Goal: Task Accomplishment & Management: Use online tool/utility

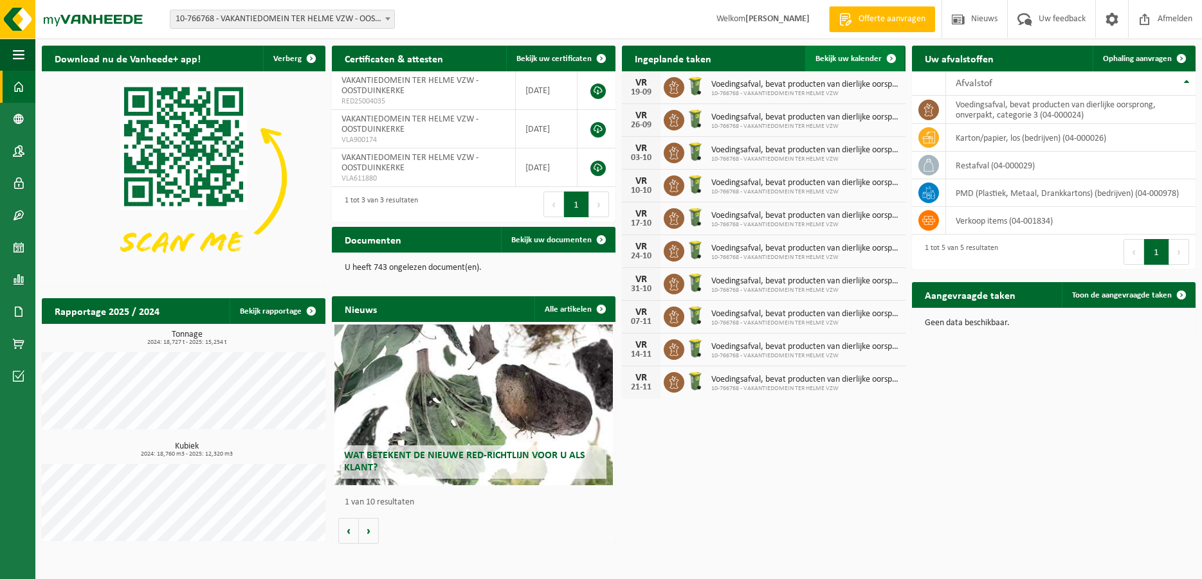
click at [855, 59] on span "Bekijk uw kalender" at bounding box center [849, 59] width 66 height 8
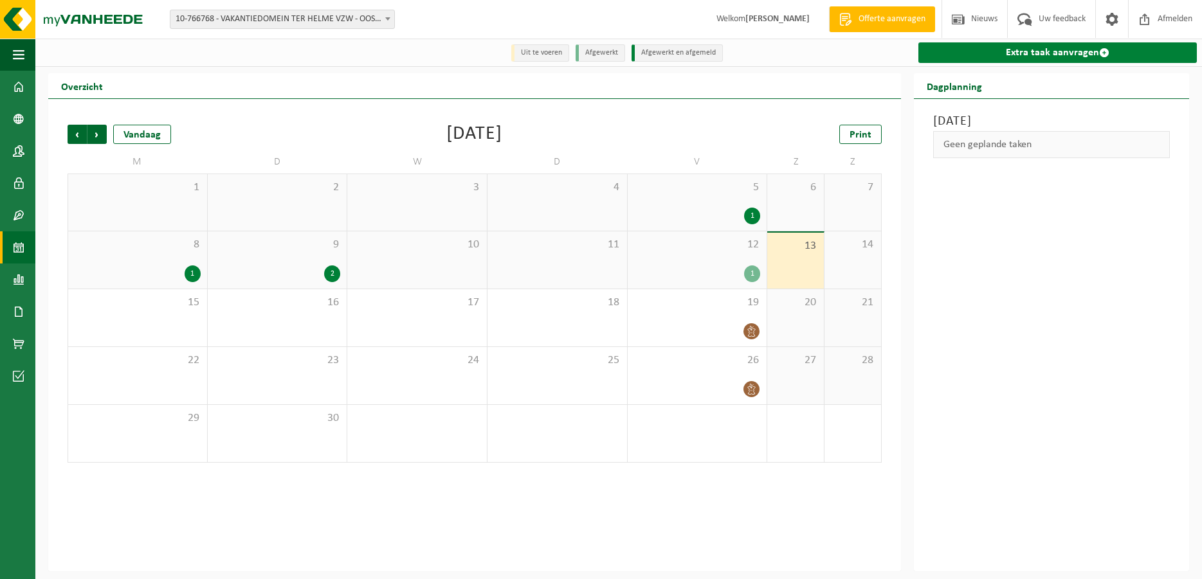
click at [985, 56] on link "Extra taak aanvragen" at bounding box center [1057, 52] width 279 height 21
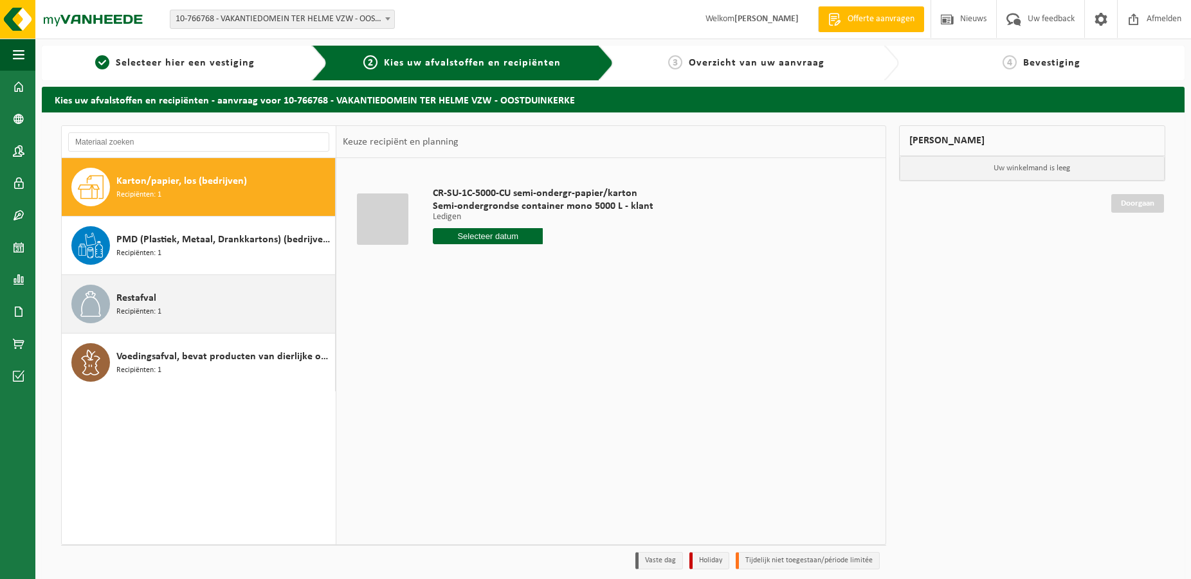
click at [123, 307] on span "Recipiënten: 1" at bounding box center [138, 312] width 45 height 12
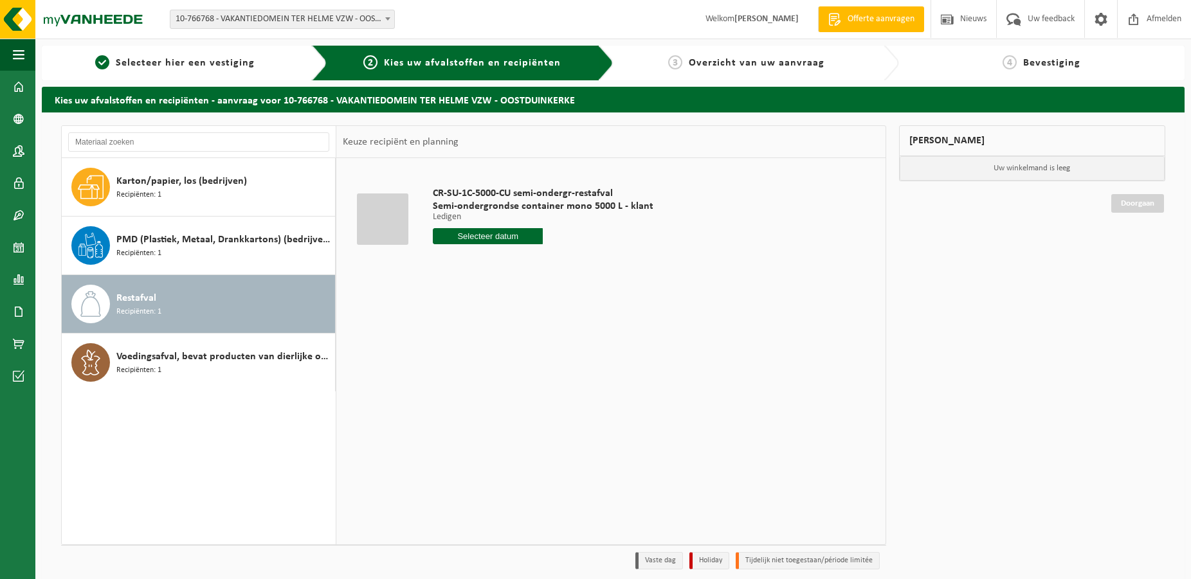
click at [476, 235] on input "text" at bounding box center [488, 236] width 111 height 16
click at [492, 351] on div "17" at bounding box center [490, 350] width 23 height 21
type input "Van 2025-09-17"
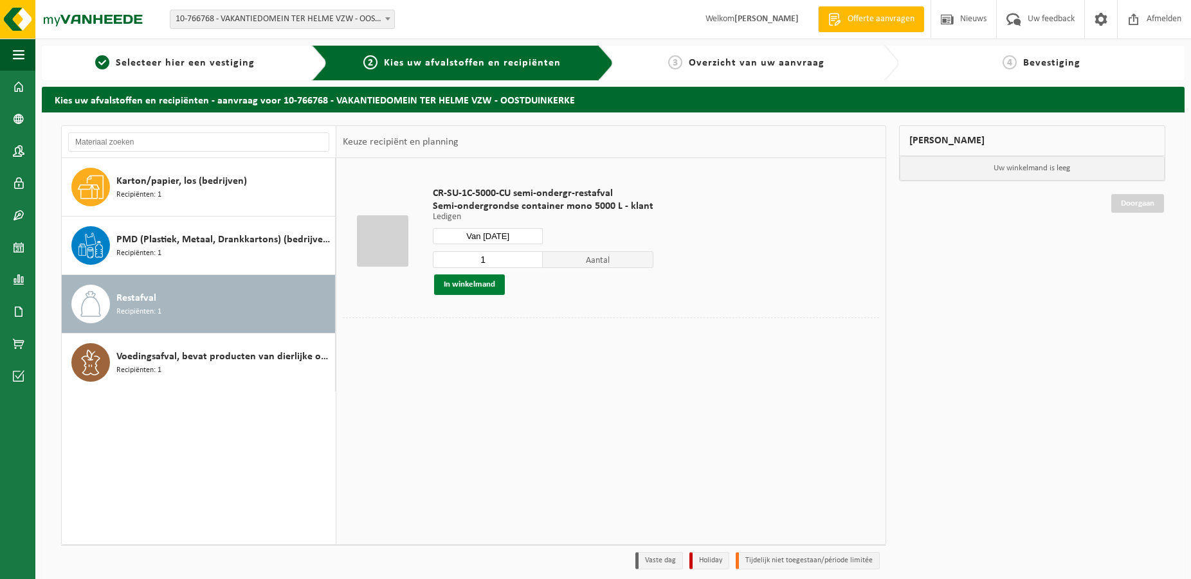
click at [472, 286] on button "In winkelmand" at bounding box center [469, 285] width 71 height 21
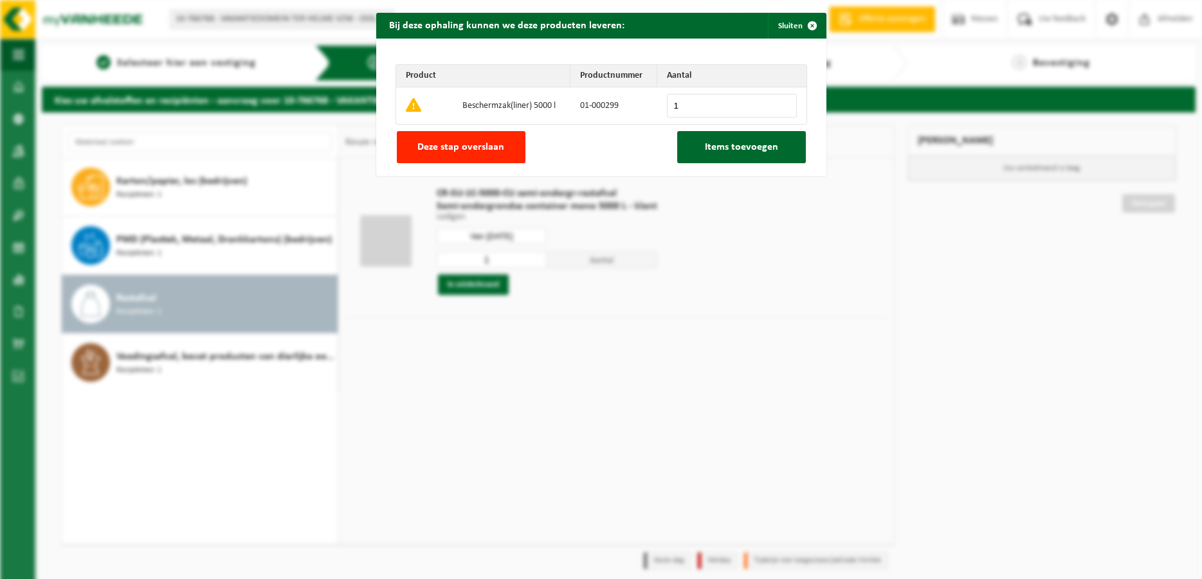
type input "1"
click at [776, 101] on input "1" at bounding box center [732, 106] width 130 height 24
click at [725, 147] on span "Items toevoegen" at bounding box center [741, 147] width 73 height 10
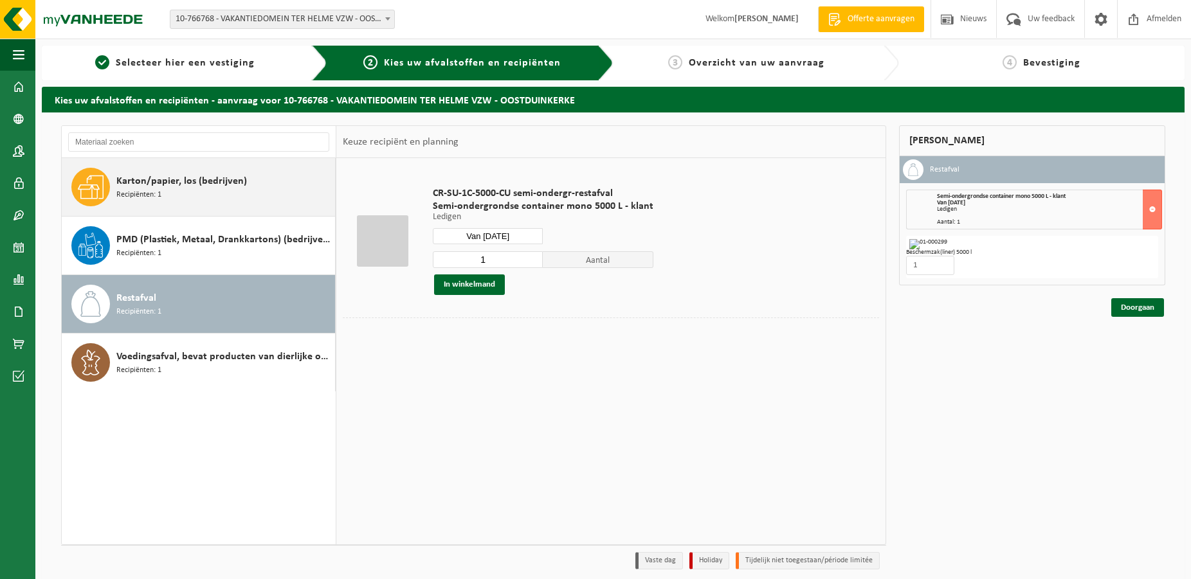
click at [158, 180] on span "Karton/papier, los (bedrijven)" at bounding box center [181, 181] width 131 height 15
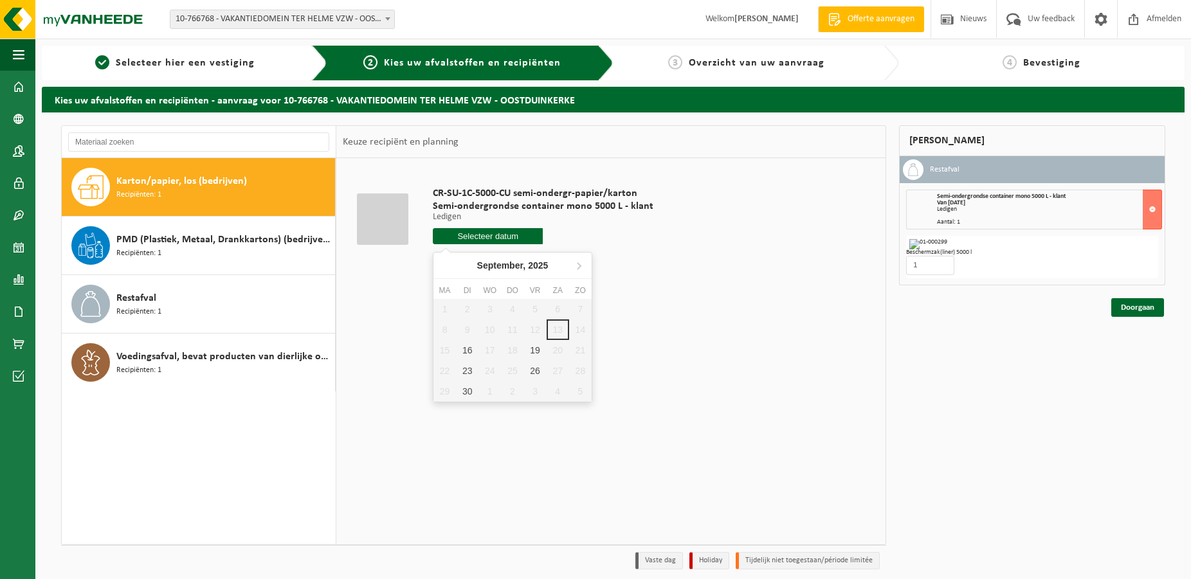
click at [476, 237] on input "text" at bounding box center [488, 236] width 111 height 16
click at [530, 352] on div "19" at bounding box center [535, 350] width 23 height 21
type input "Van 2025-09-19"
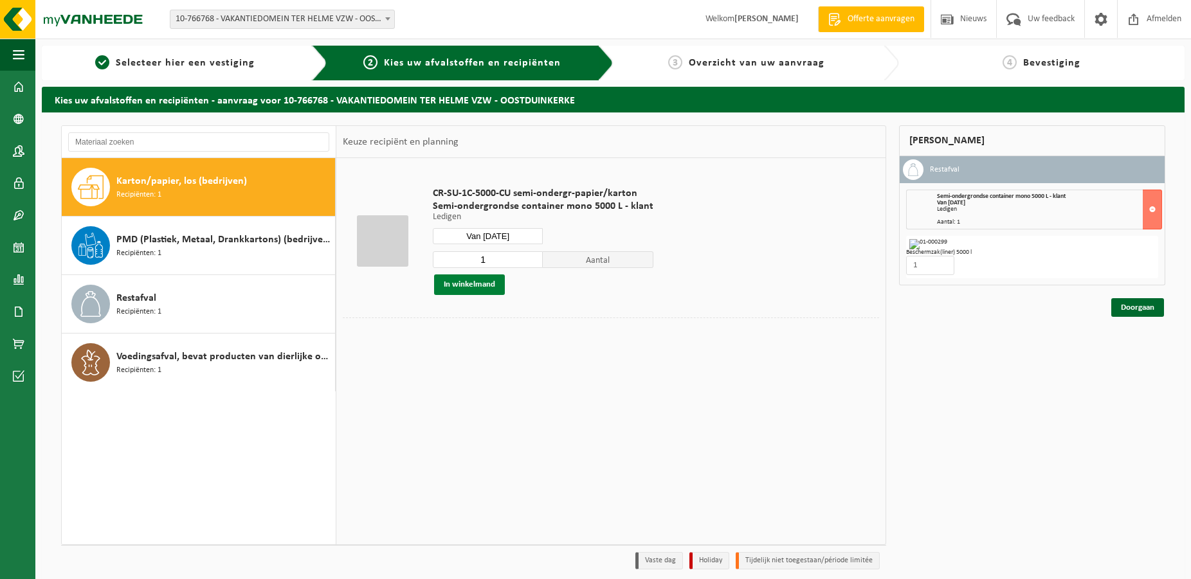
click at [476, 289] on button "In winkelmand" at bounding box center [469, 285] width 71 height 21
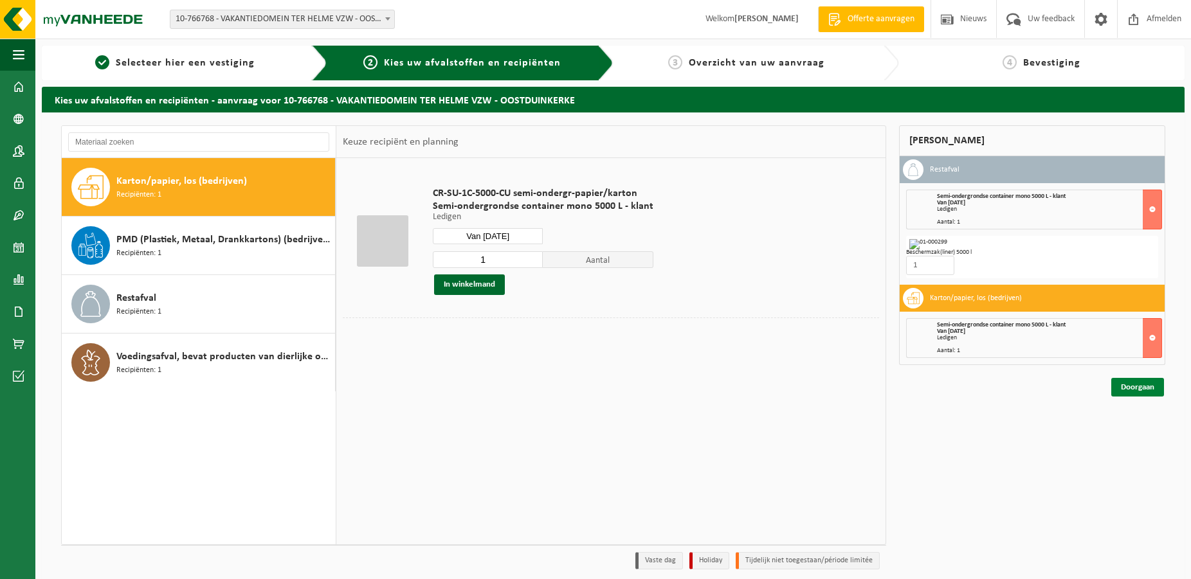
click at [1131, 380] on link "Doorgaan" at bounding box center [1137, 387] width 53 height 19
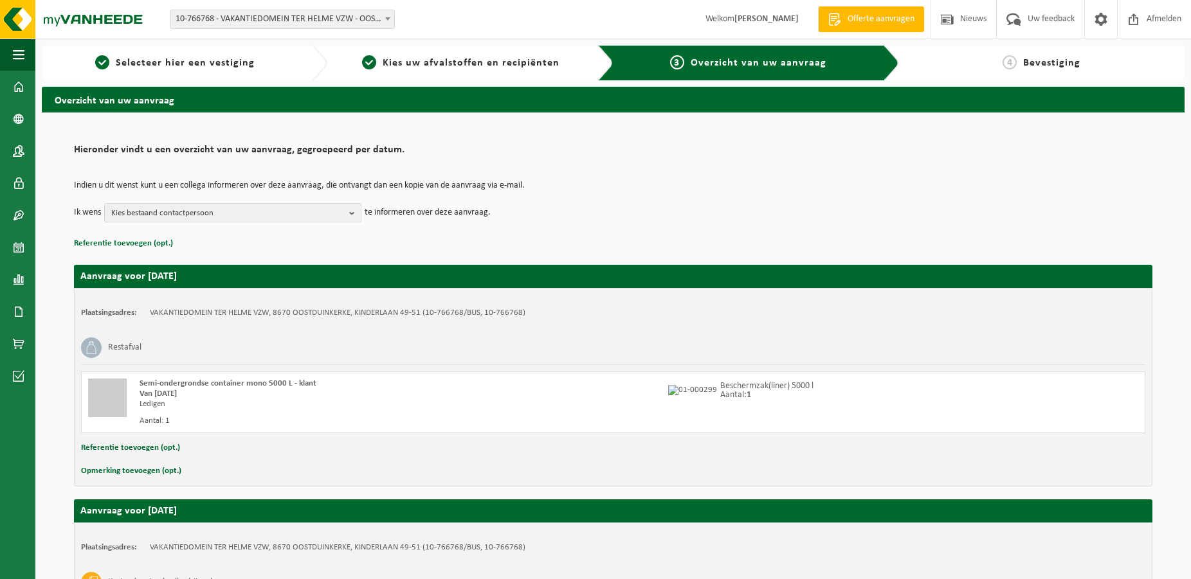
scroll to position [201, 0]
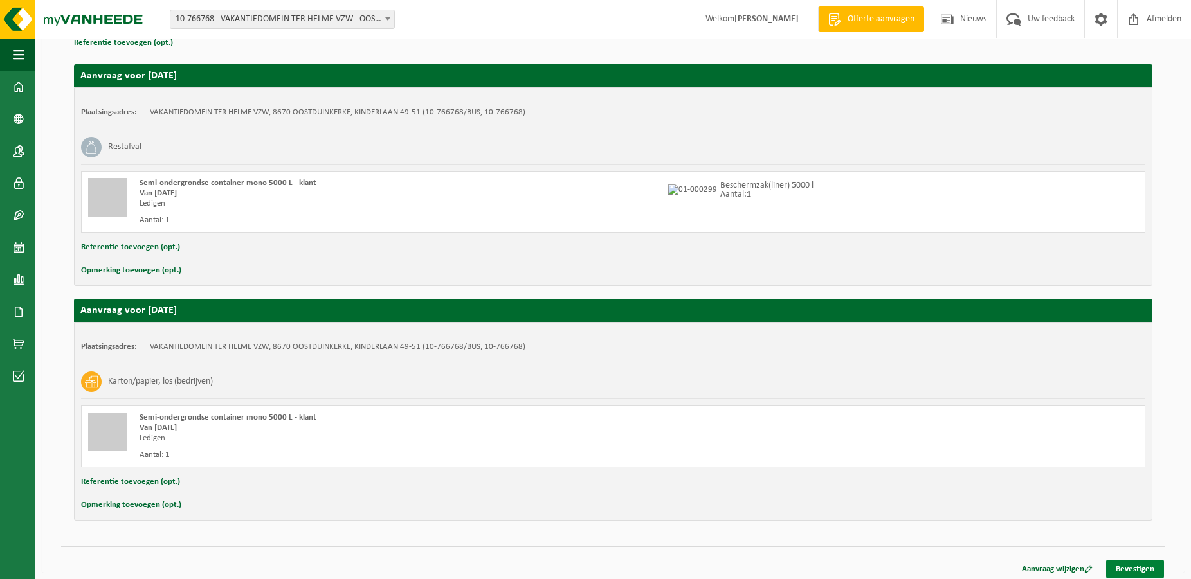
click at [1129, 570] on link "Bevestigen" at bounding box center [1135, 569] width 58 height 19
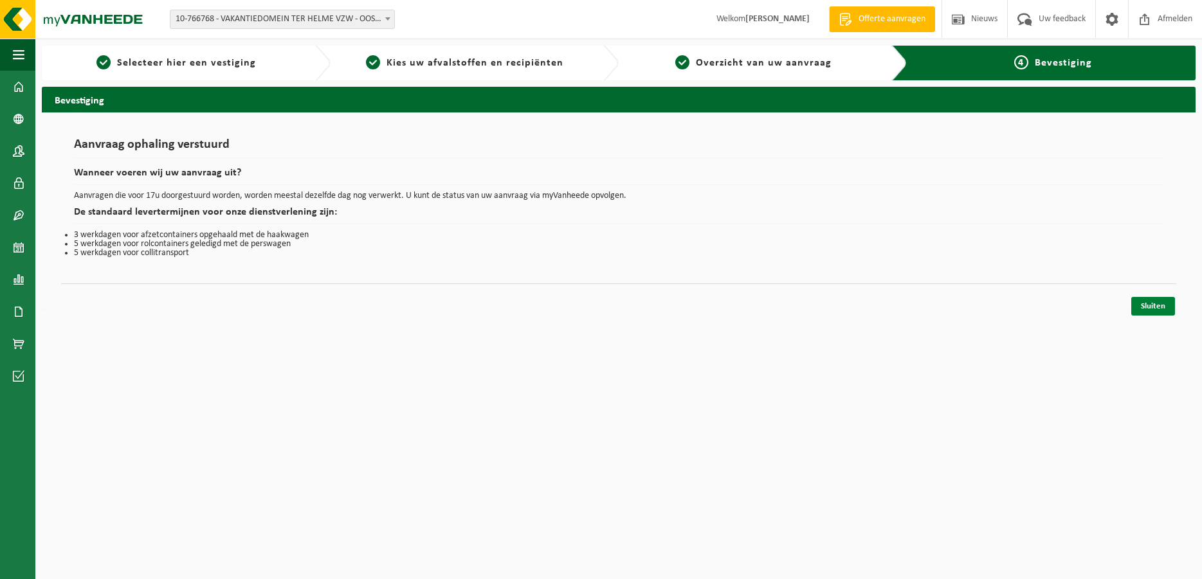
click at [1145, 309] on link "Sluiten" at bounding box center [1153, 306] width 44 height 19
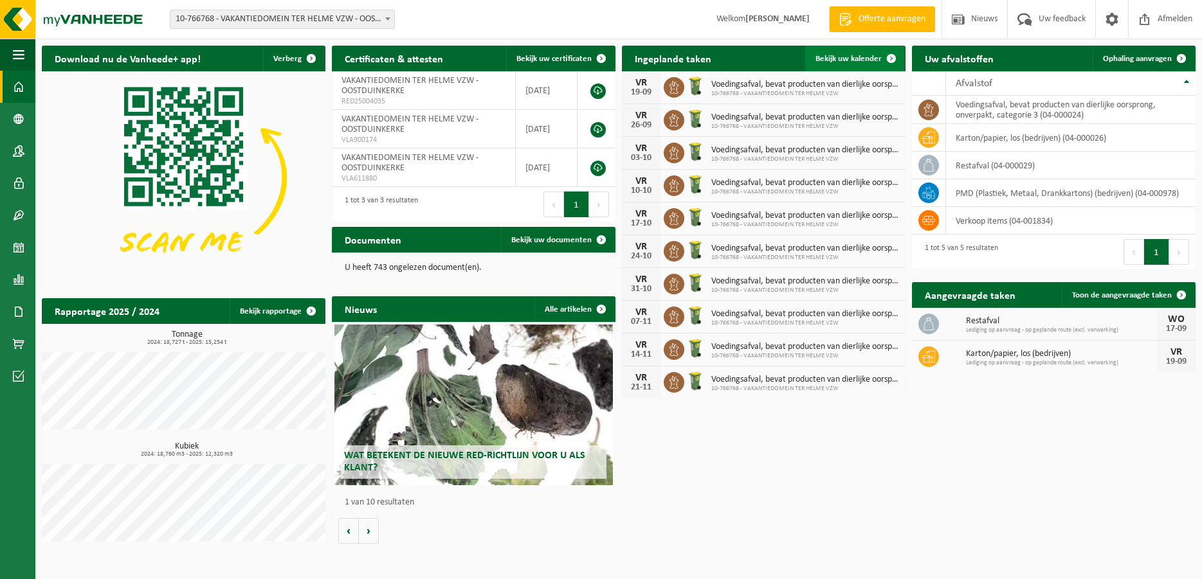
click at [836, 62] on span "Bekijk uw kalender" at bounding box center [849, 59] width 66 height 8
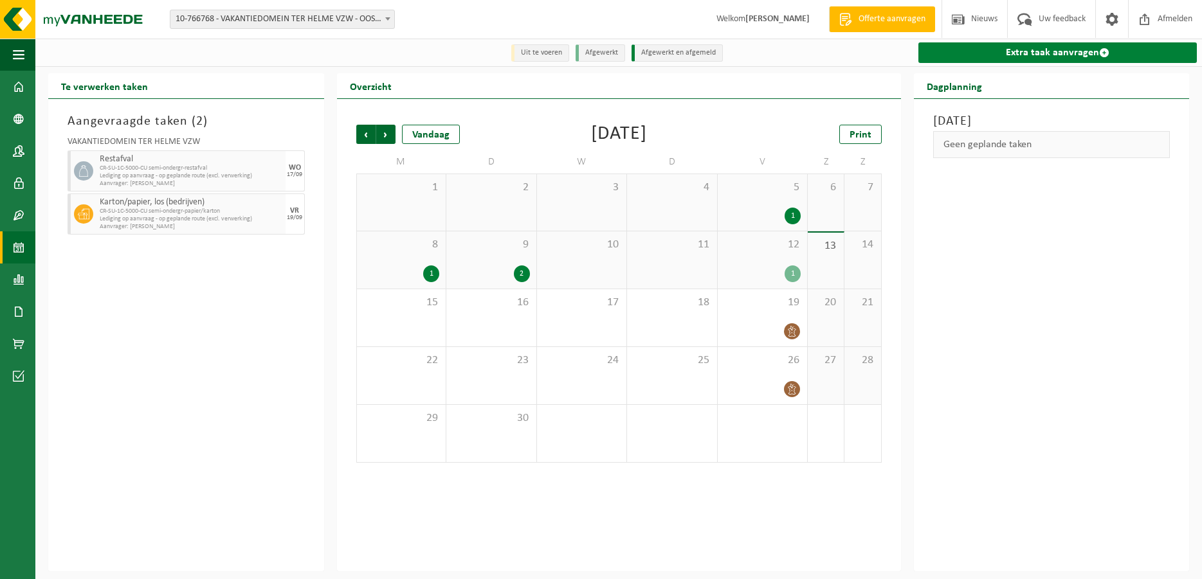
click at [960, 57] on link "Extra taak aanvragen" at bounding box center [1057, 52] width 279 height 21
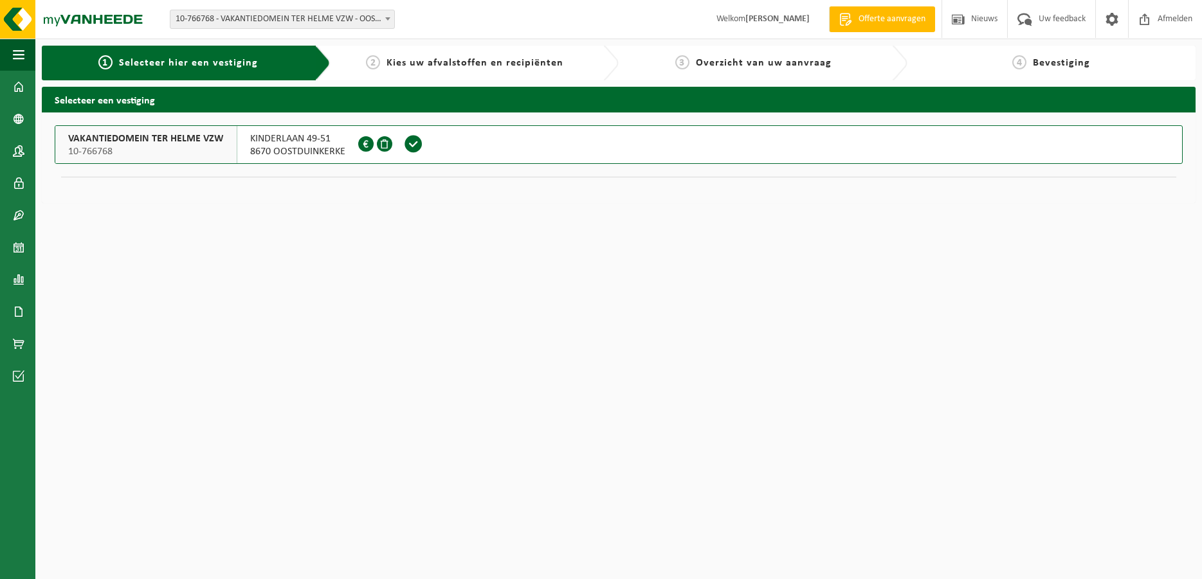
click at [407, 145] on span at bounding box center [413, 143] width 19 height 19
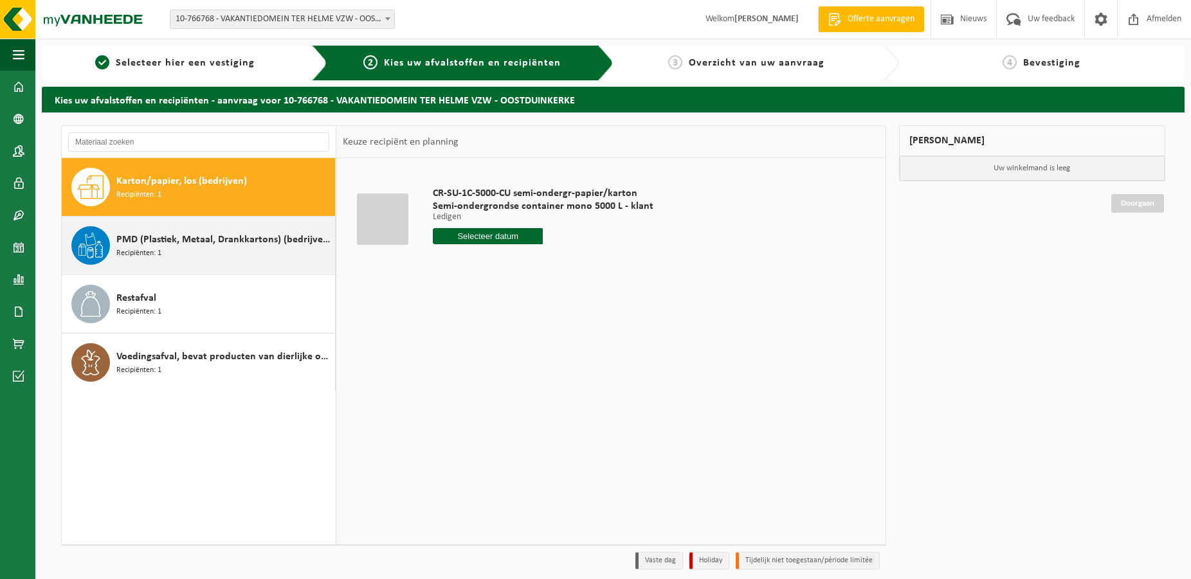
click at [177, 233] on span "PMD (Plastiek, Metaal, Drankkartons) (bedrijven)" at bounding box center [223, 239] width 215 height 15
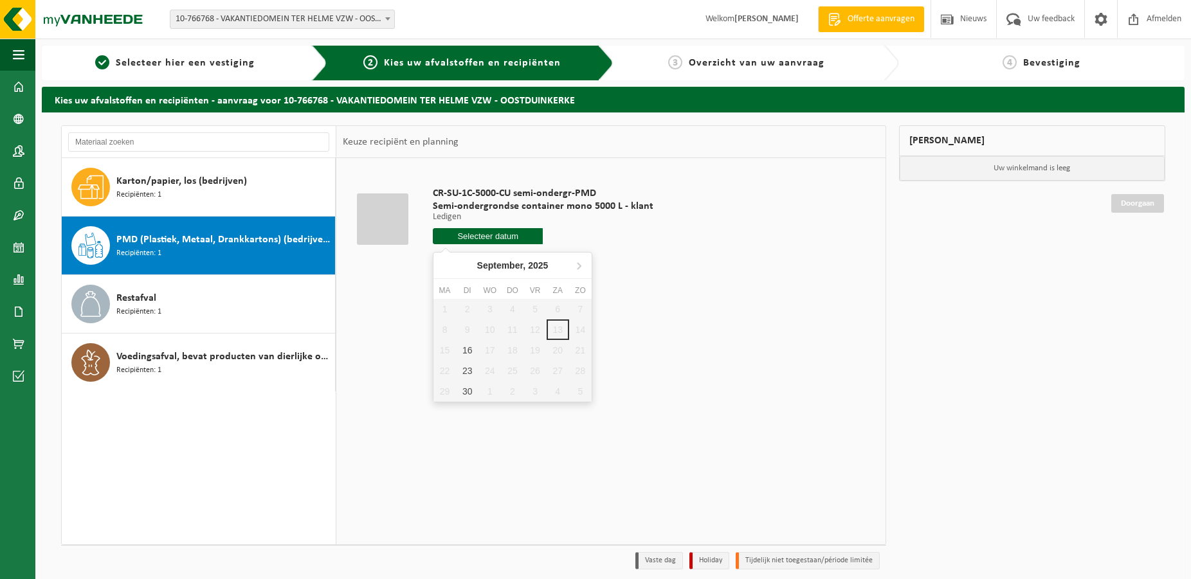
click at [460, 235] on input "text" at bounding box center [488, 236] width 111 height 16
click at [467, 365] on div "23" at bounding box center [467, 371] width 23 height 21
type input "Van [DATE]"
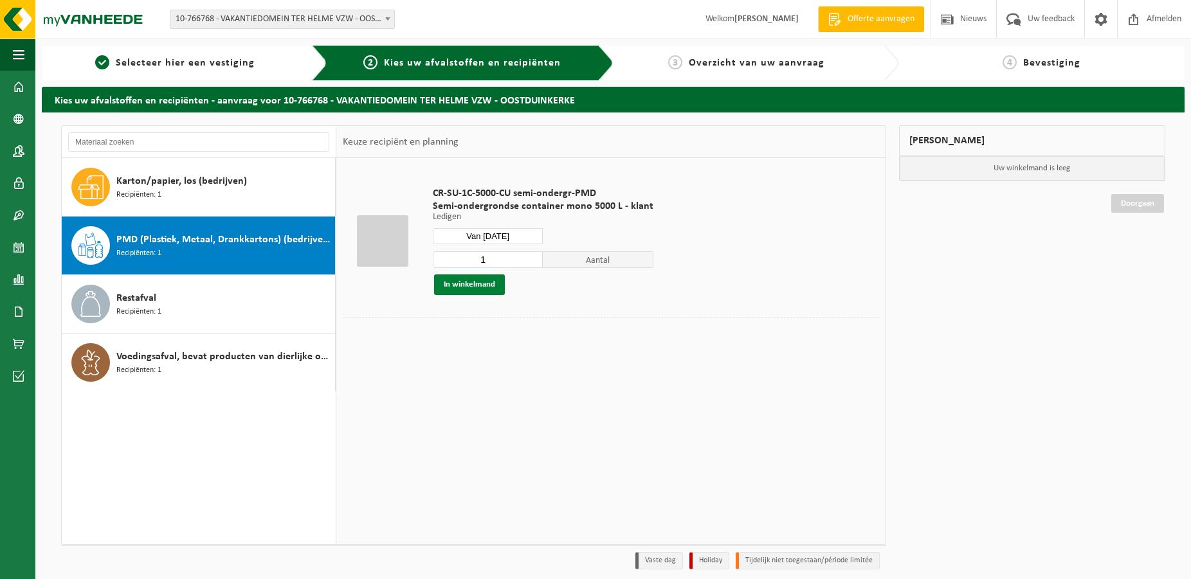
click at [479, 282] on button "In winkelmand" at bounding box center [469, 285] width 71 height 21
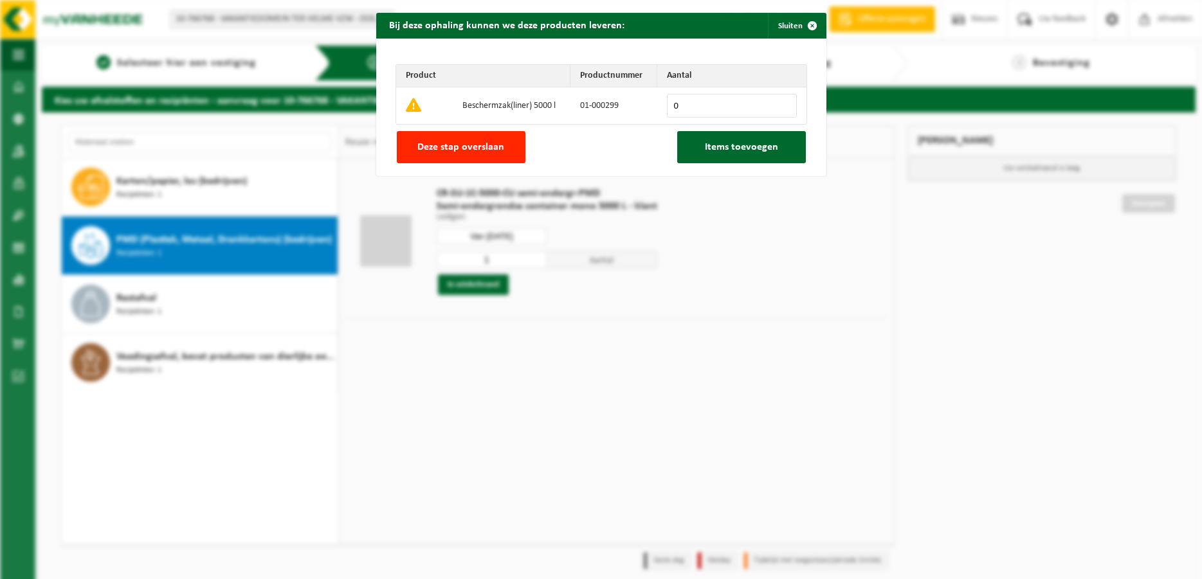
click at [776, 100] on input "0" at bounding box center [732, 106] width 130 height 24
type input "1"
click at [779, 101] on input "1" at bounding box center [732, 106] width 130 height 24
click at [754, 148] on span "Items toevoegen" at bounding box center [741, 147] width 73 height 10
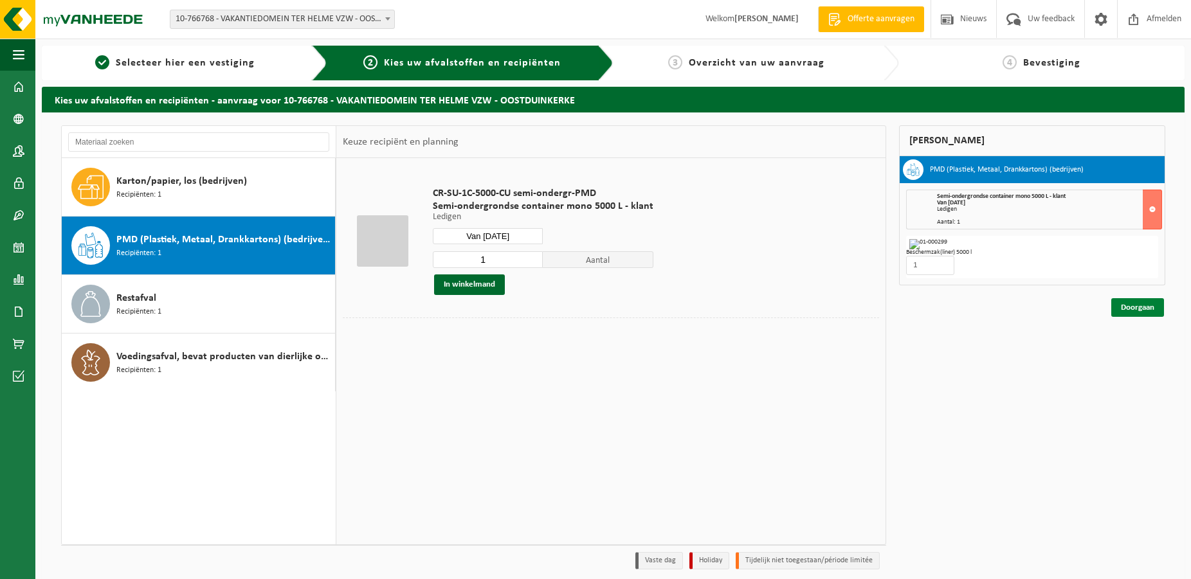
click at [1148, 304] on link "Doorgaan" at bounding box center [1137, 307] width 53 height 19
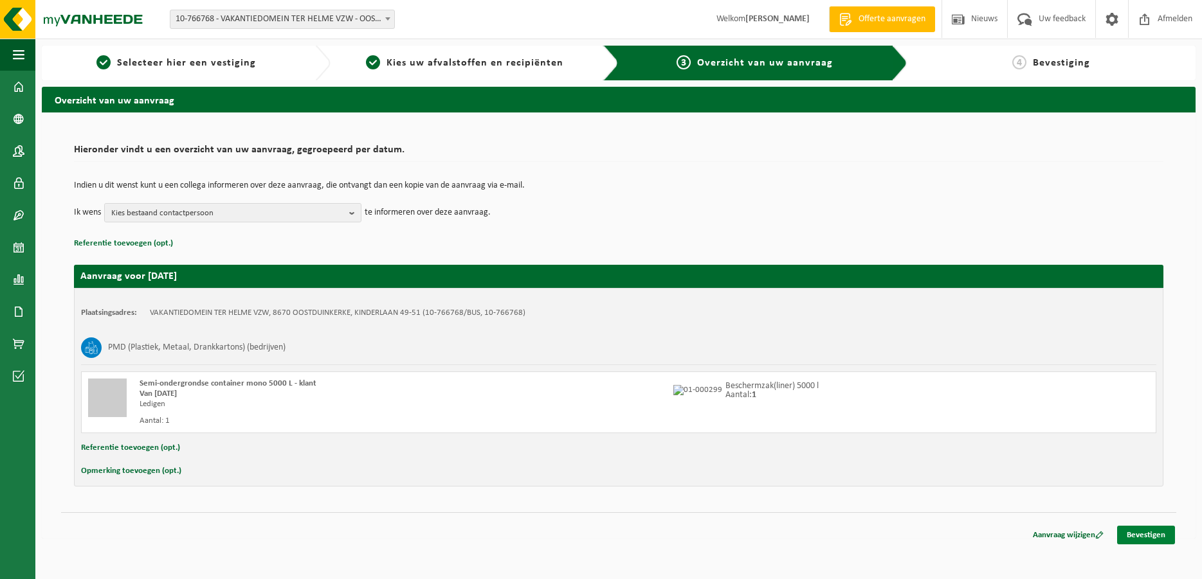
click at [1144, 535] on link "Bevestigen" at bounding box center [1146, 535] width 58 height 19
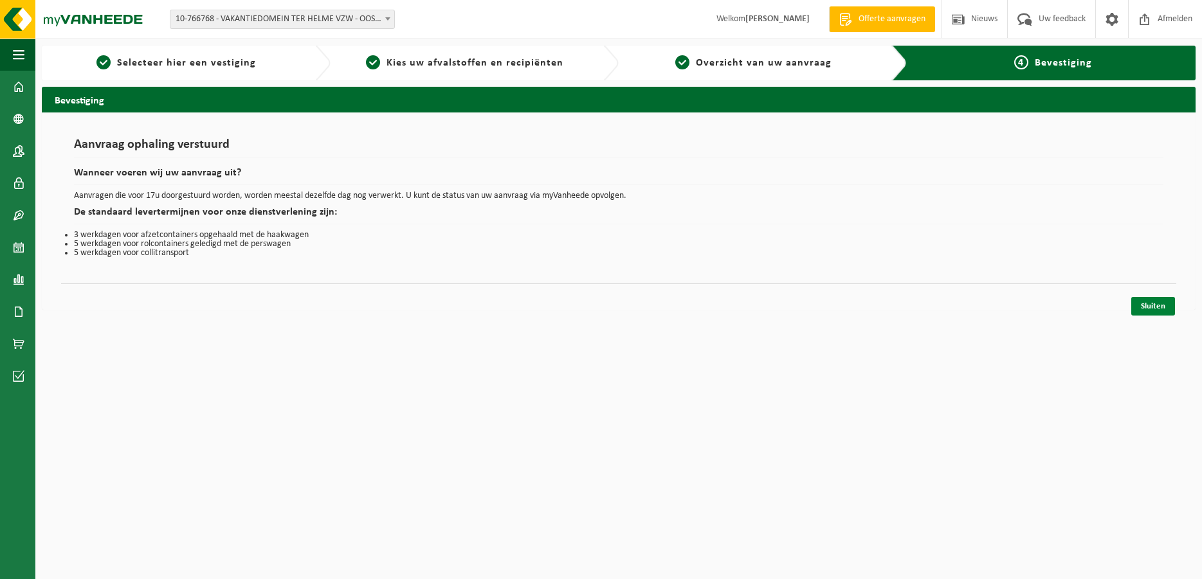
click at [1153, 307] on link "Sluiten" at bounding box center [1153, 306] width 44 height 19
